Goal: Task Accomplishment & Management: Manage account settings

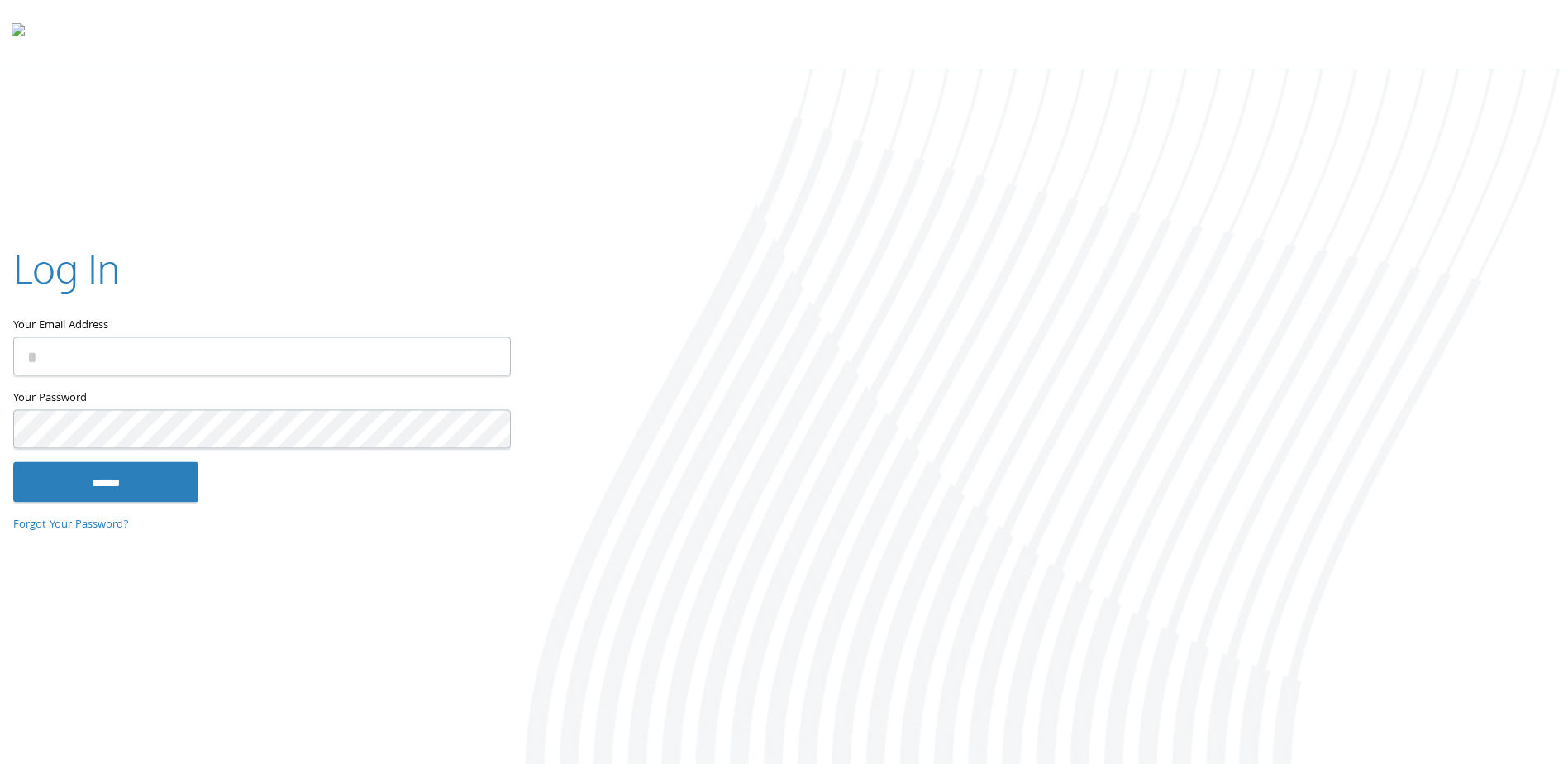
click at [384, 362] on input "Your Email Address" at bounding box center [262, 356] width 497 height 39
click at [421, 368] on input "Your Email Address" at bounding box center [262, 356] width 497 height 39
type input "**********"
click at [164, 490] on input "******" at bounding box center [106, 481] width 185 height 40
